Goal: Find specific page/section: Find specific page/section

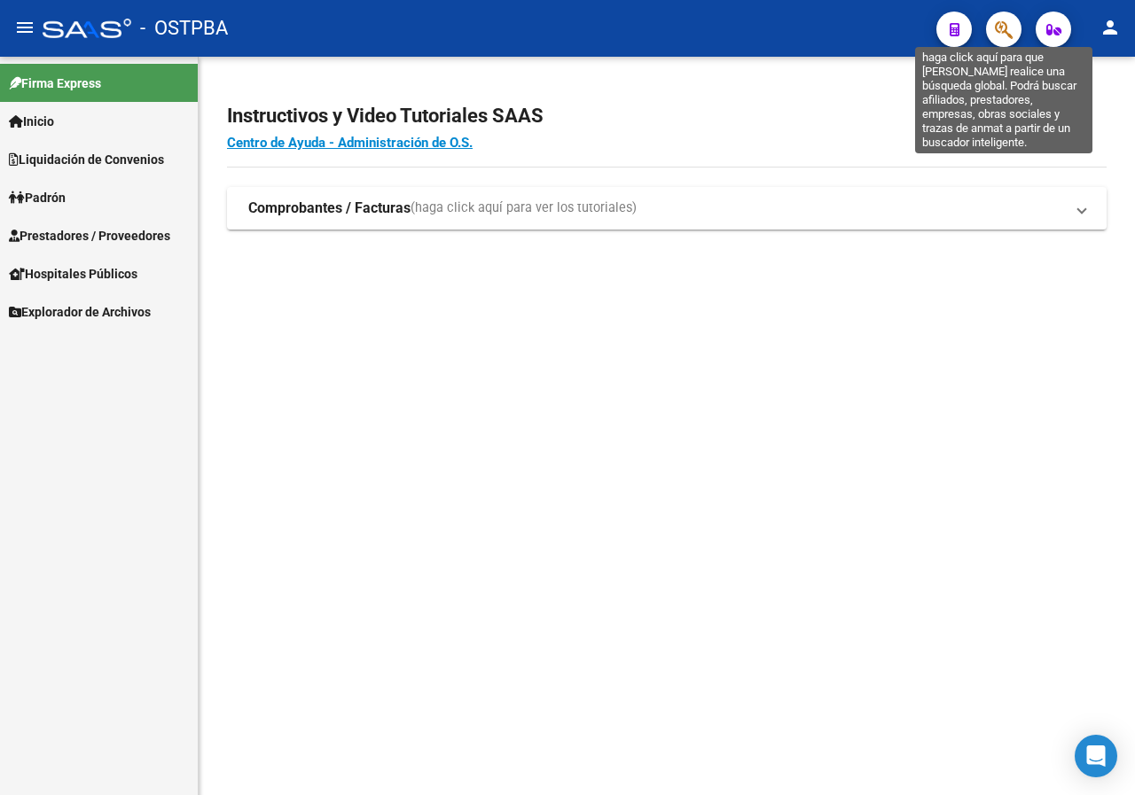
click at [1001, 32] on icon "button" at bounding box center [1004, 30] width 18 height 20
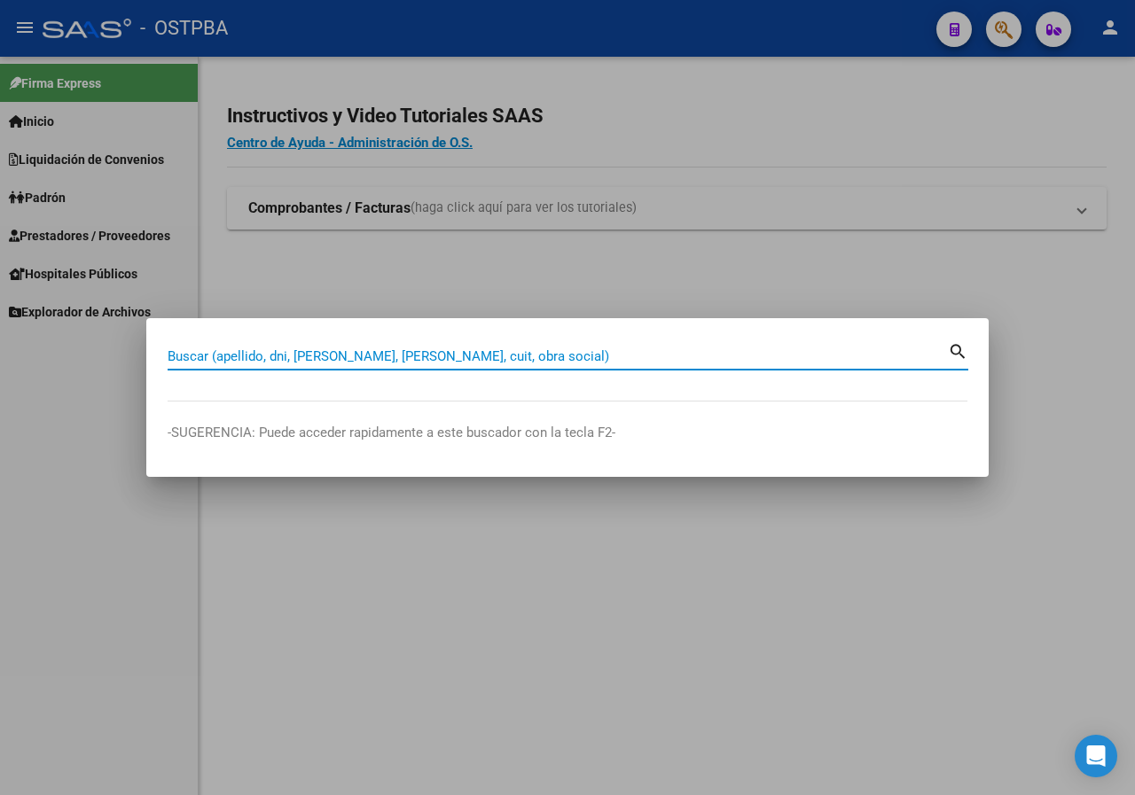
paste input "43264331"
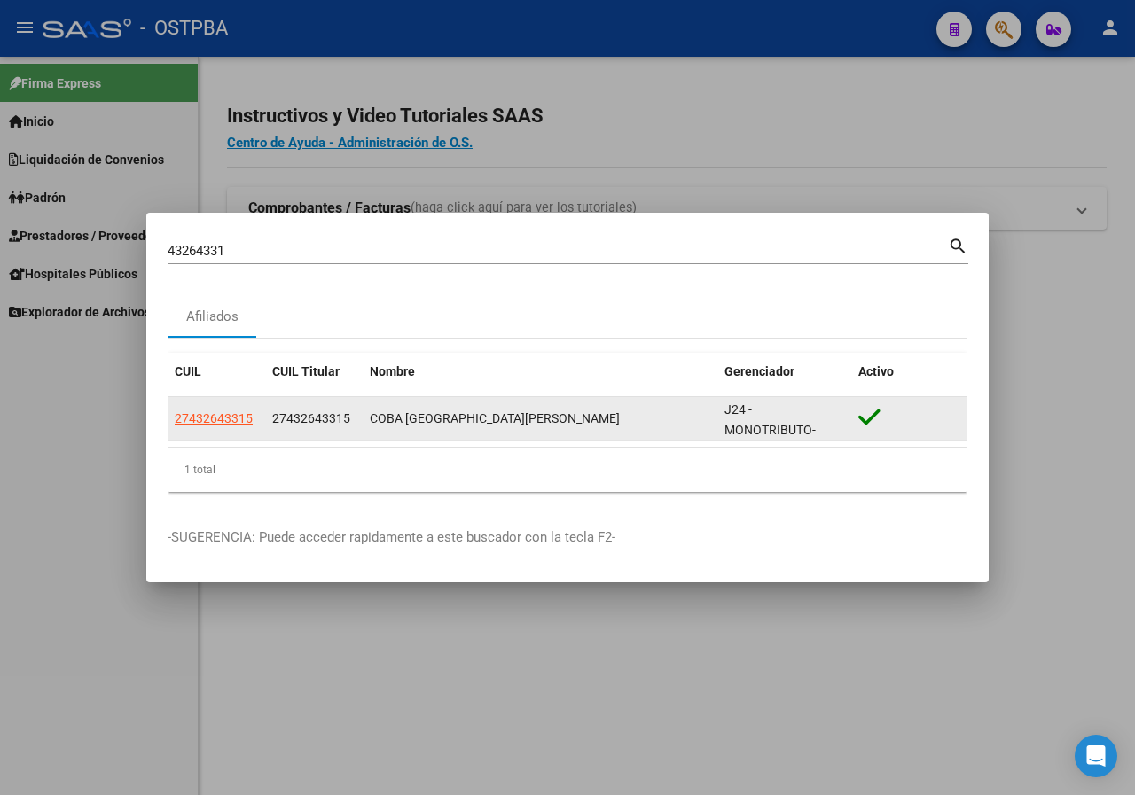
copy div "COBA [GEOGRAPHIC_DATA][PERSON_NAME]"
drag, startPoint x: 371, startPoint y: 422, endPoint x: 562, endPoint y: 412, distance: 191.8
click at [562, 412] on div "COBA [GEOGRAPHIC_DATA][PERSON_NAME]" at bounding box center [540, 419] width 340 height 20
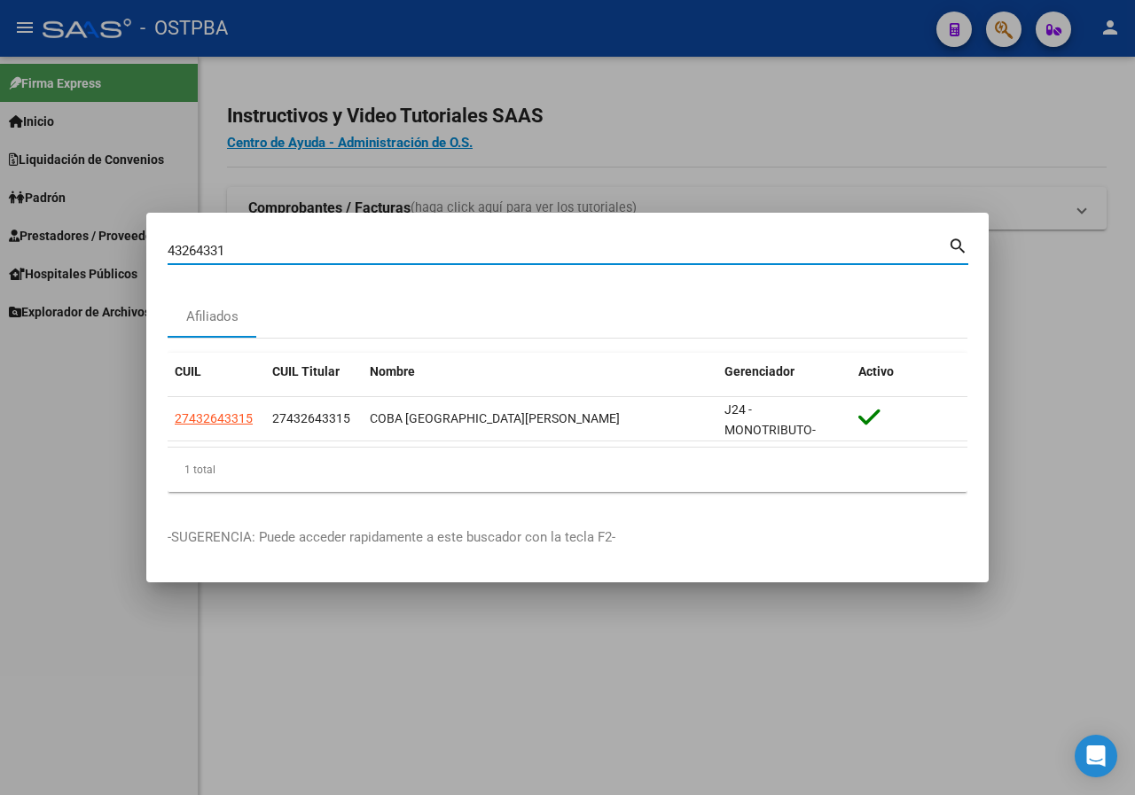
click at [277, 245] on input "43264331" at bounding box center [558, 251] width 780 height 16
click at [276, 246] on input "43264331" at bounding box center [558, 251] width 780 height 16
paste input "34151138"
type input "34151138"
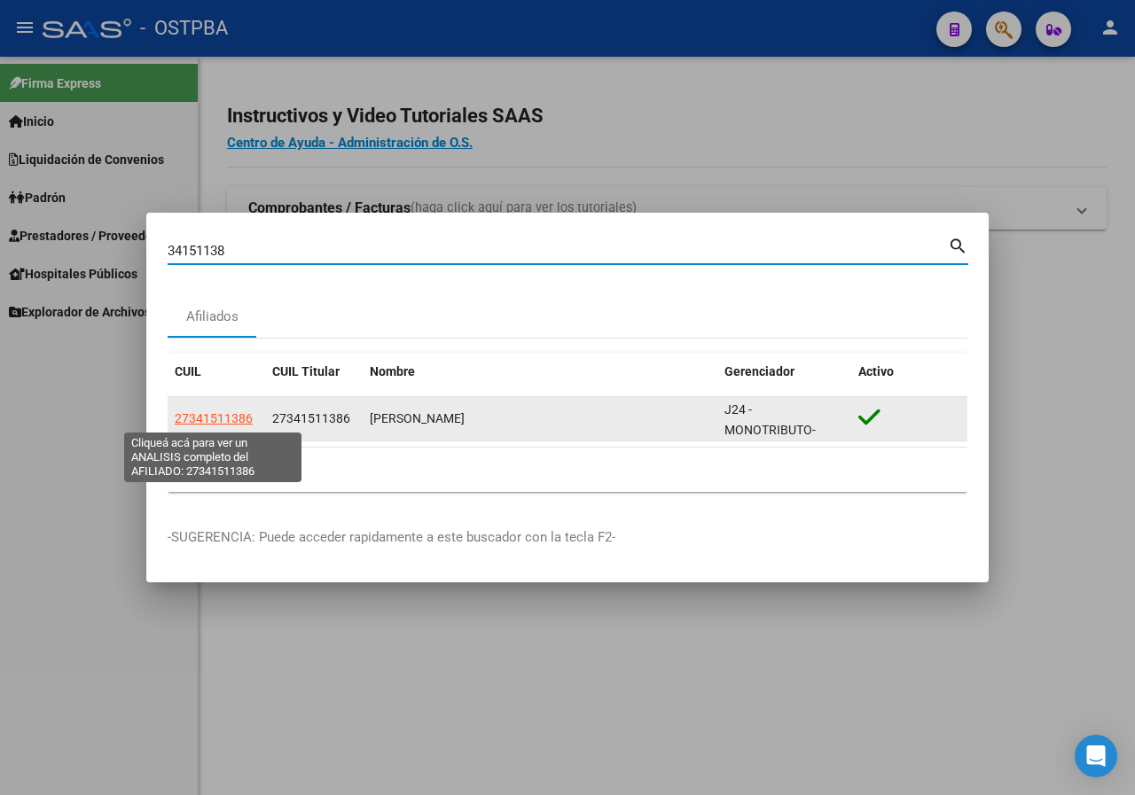
click at [220, 417] on span "27341511386" at bounding box center [214, 418] width 78 height 14
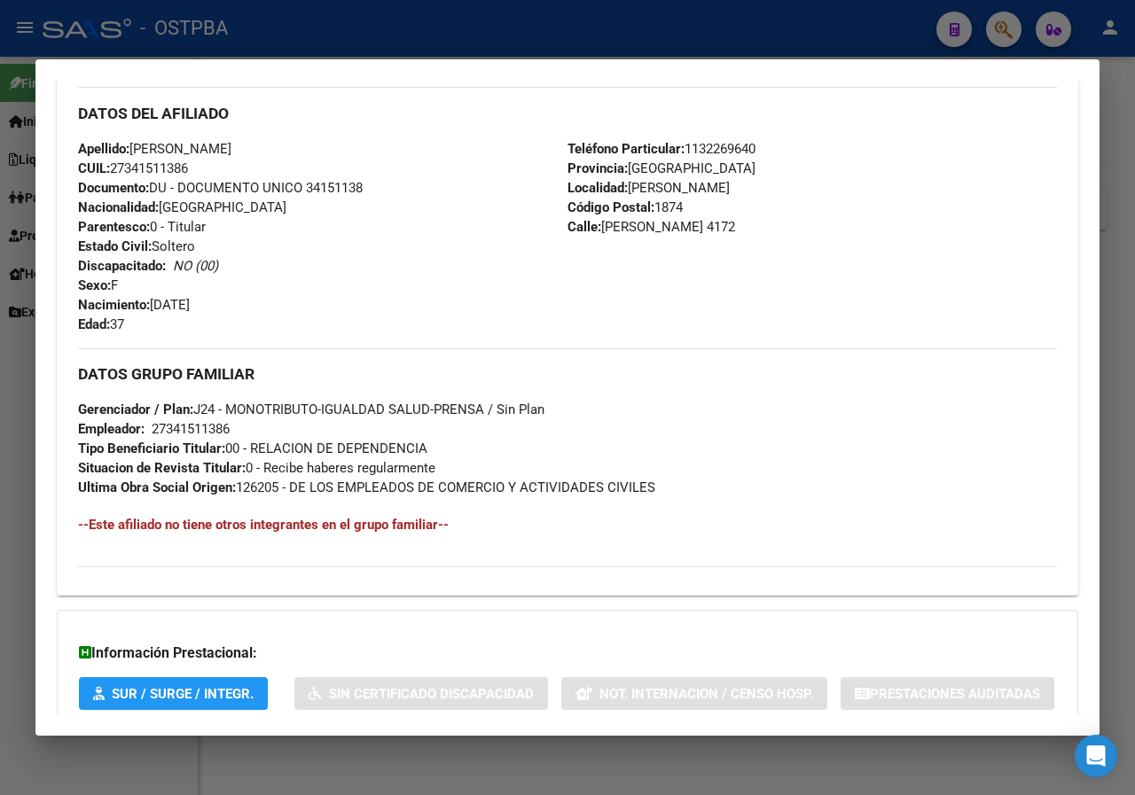
scroll to position [742, 0]
